Goal: Use online tool/utility: Use online tool/utility

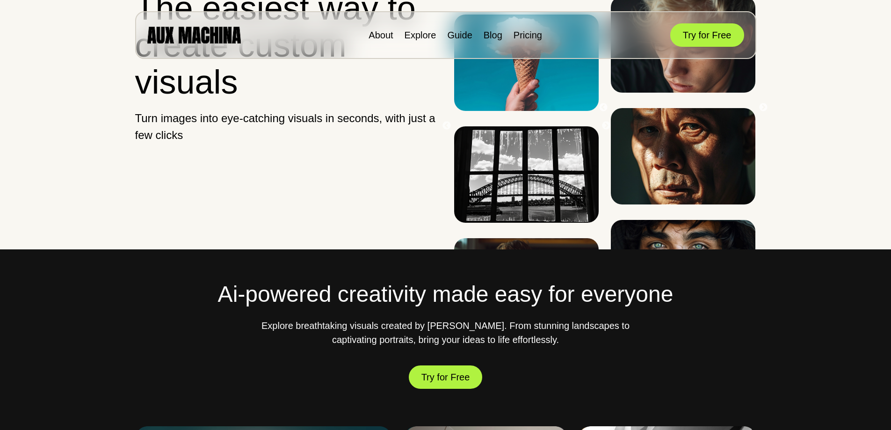
scroll to position [234, 0]
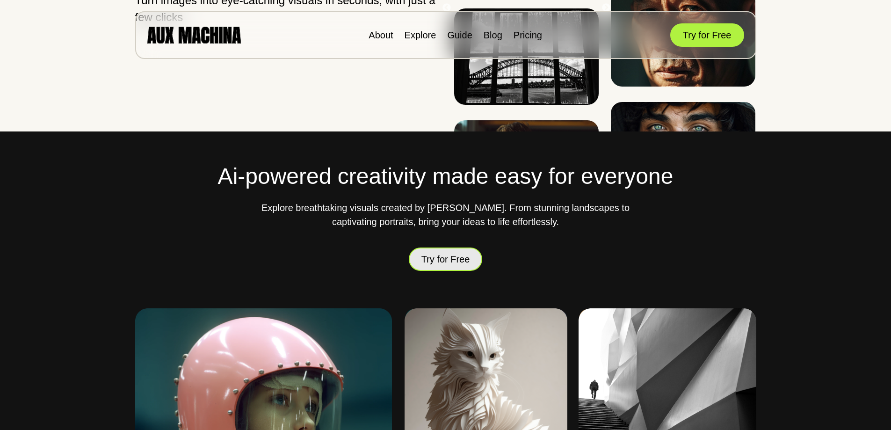
click at [419, 255] on button "Try for Free" at bounding box center [446, 259] width 74 height 24
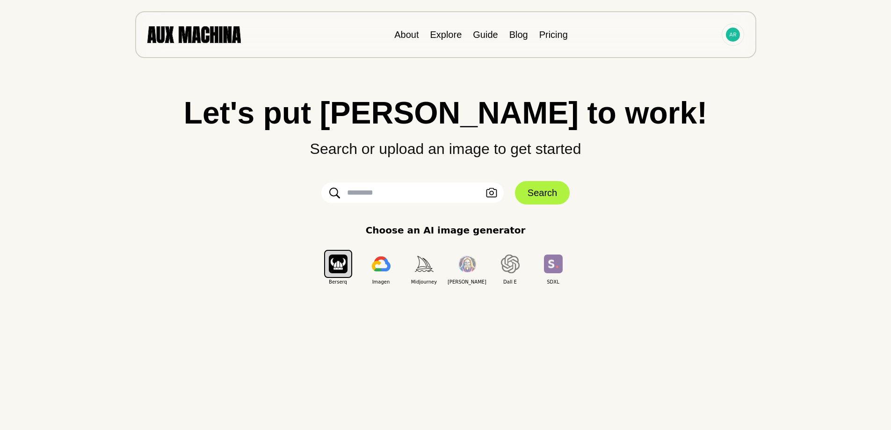
click at [382, 197] on input "text" at bounding box center [412, 192] width 182 height 21
paste input "**********"
type input "**********"
click at [532, 190] on button "Search" at bounding box center [542, 192] width 55 height 23
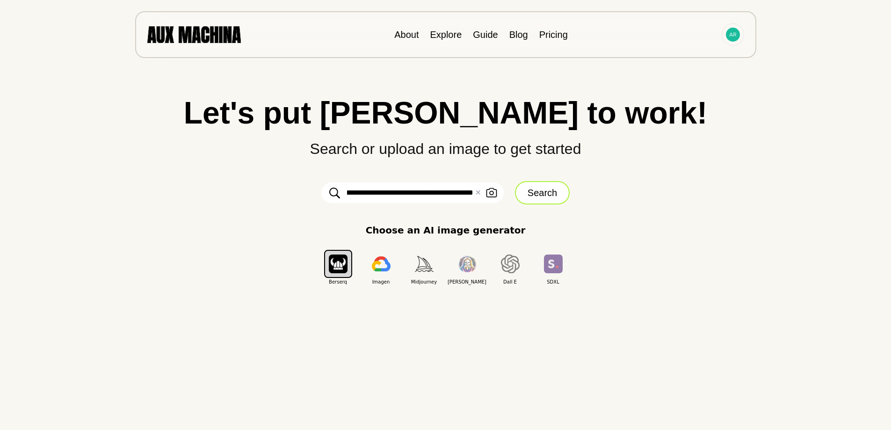
scroll to position [0, 0]
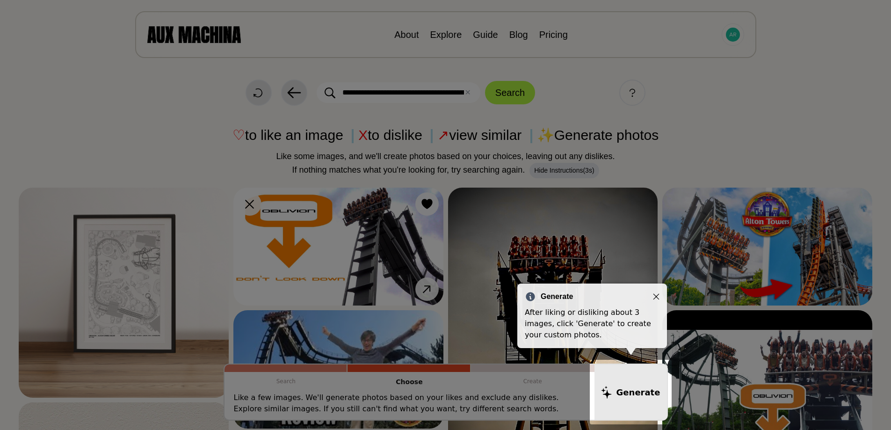
click at [657, 295] on icon "Close" at bounding box center [656, 296] width 7 height 7
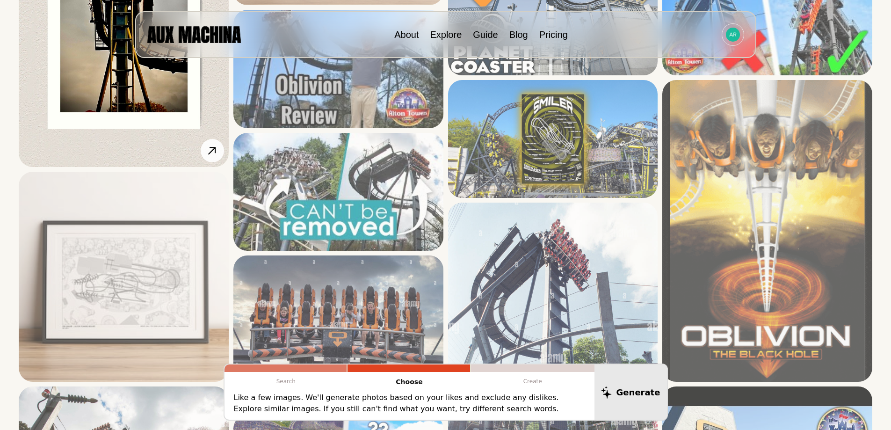
scroll to position [468, 0]
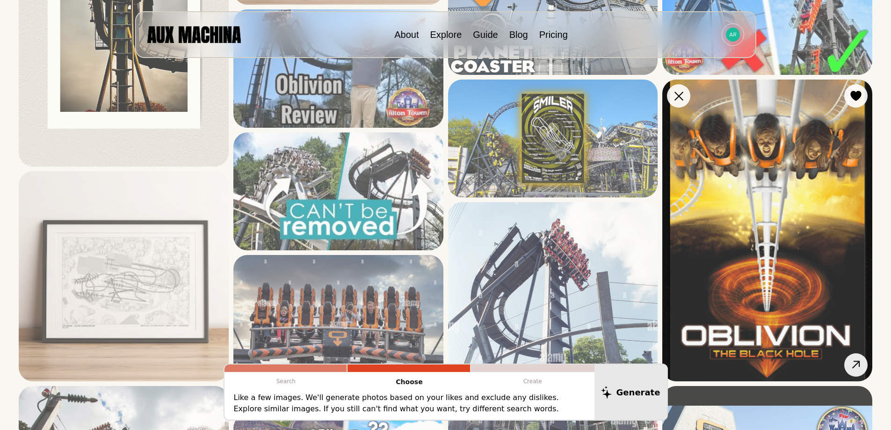
click at [729, 191] on img at bounding box center [767, 229] width 210 height 301
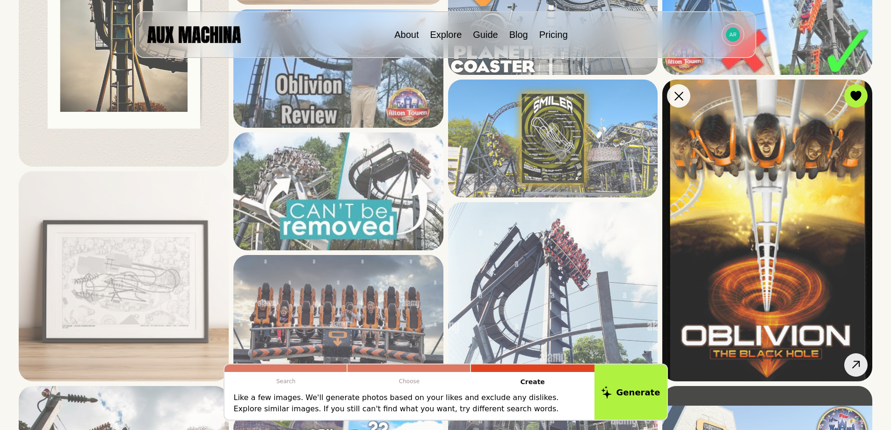
click at [753, 291] on img at bounding box center [767, 229] width 210 height 301
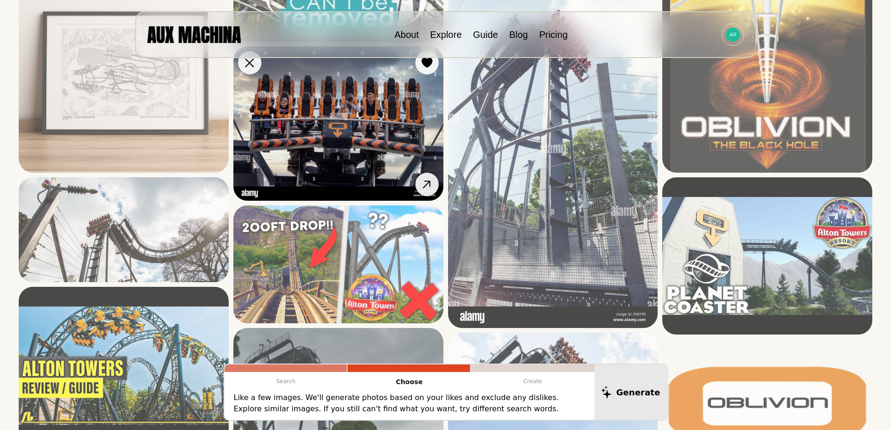
scroll to position [655, 0]
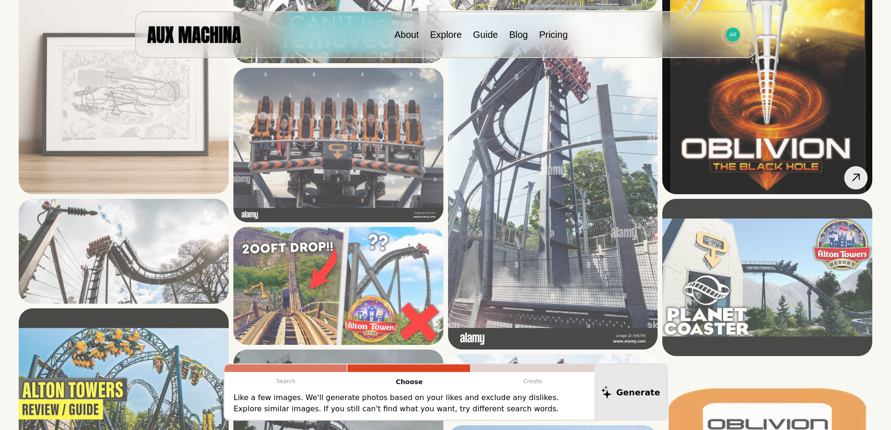
click at [739, 143] on img at bounding box center [767, 42] width 210 height 301
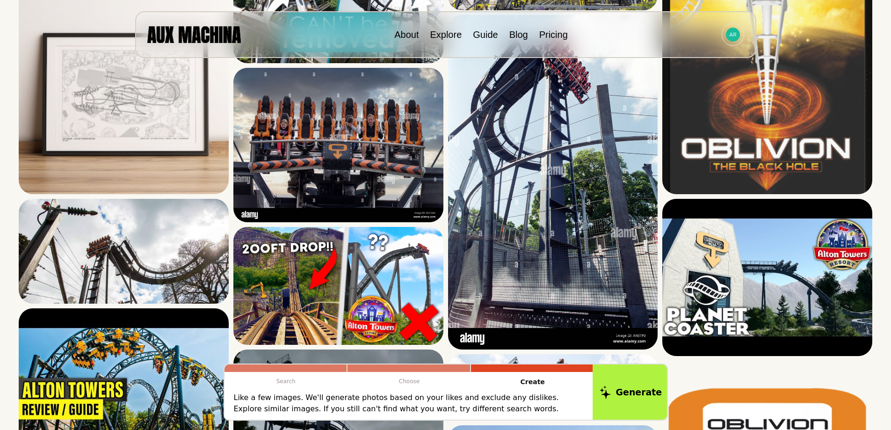
click at [636, 387] on button "Generate" at bounding box center [630, 392] width 76 height 58
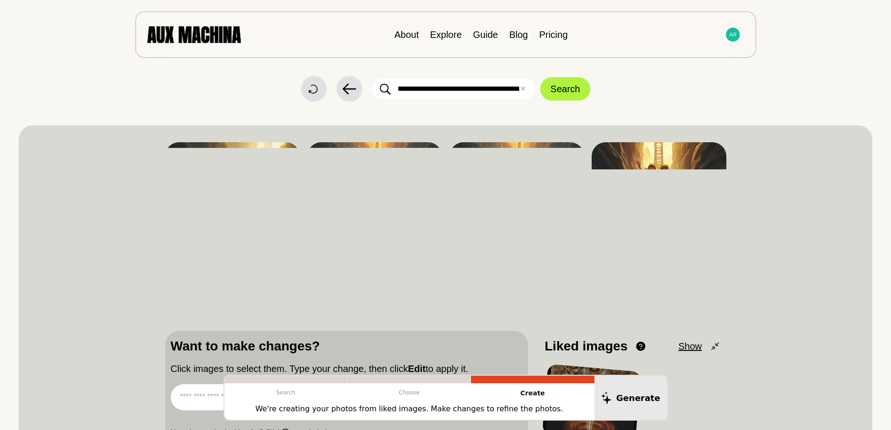
scroll to position [0, 0]
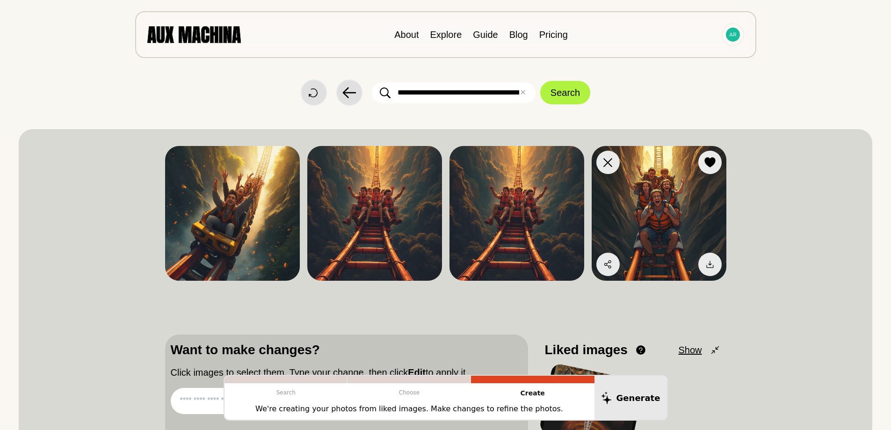
click at [647, 208] on img at bounding box center [659, 213] width 135 height 135
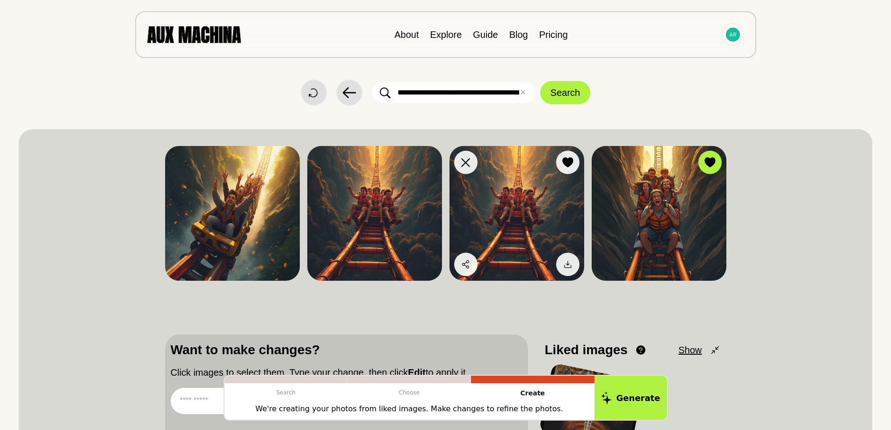
click at [481, 231] on img at bounding box center [516, 213] width 135 height 135
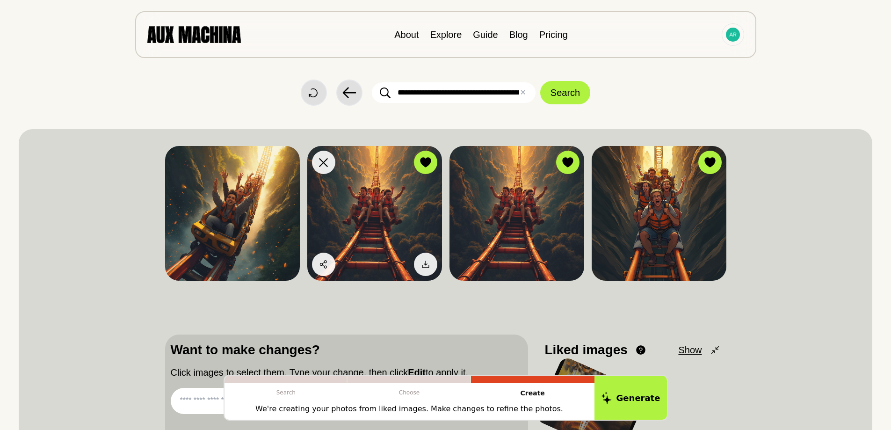
click at [398, 228] on img at bounding box center [374, 213] width 135 height 135
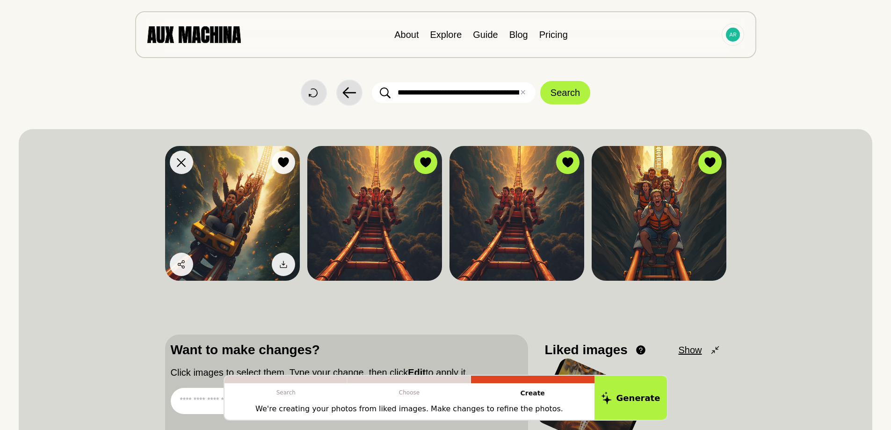
click at [252, 222] on img at bounding box center [232, 213] width 135 height 135
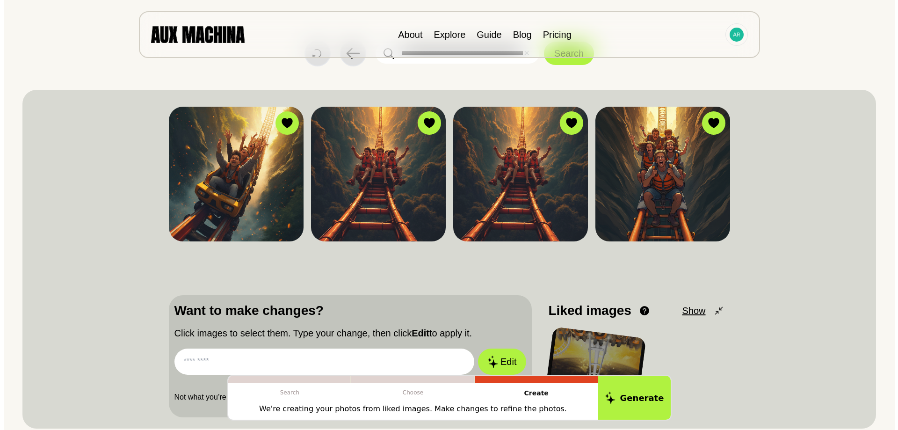
scroll to position [94, 0]
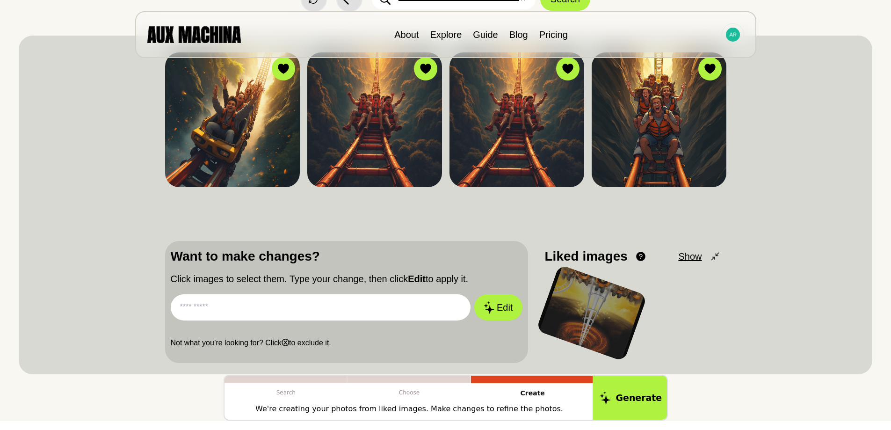
click at [622, 399] on button "Generate" at bounding box center [630, 398] width 76 height 46
